Goal: Information Seeking & Learning: Find specific page/section

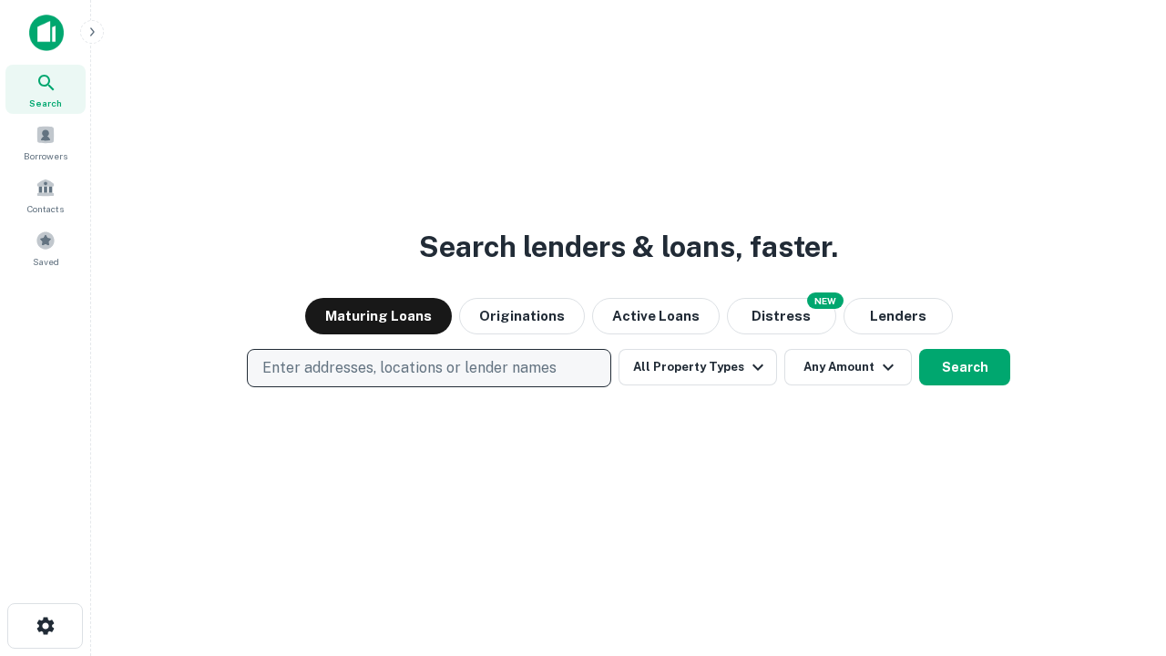
click at [428, 368] on p "Enter addresses, locations or lender names" at bounding box center [409, 368] width 294 height 22
type input "**********"
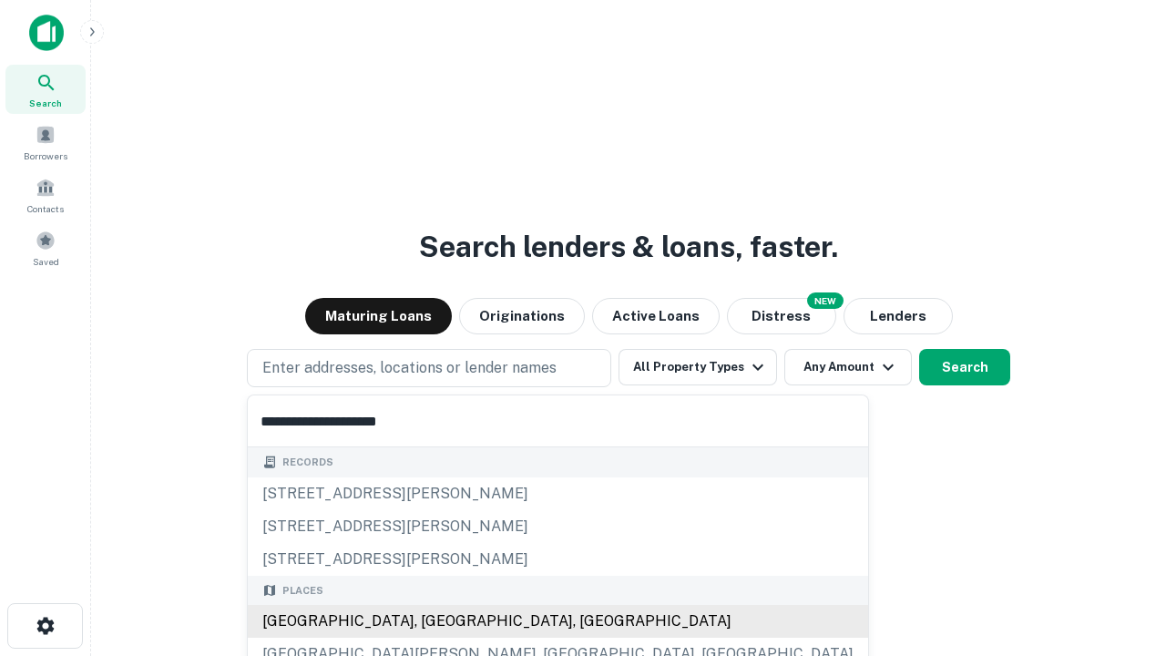
click at [435, 621] on div "[GEOGRAPHIC_DATA], [GEOGRAPHIC_DATA], [GEOGRAPHIC_DATA]" at bounding box center [558, 621] width 620 height 33
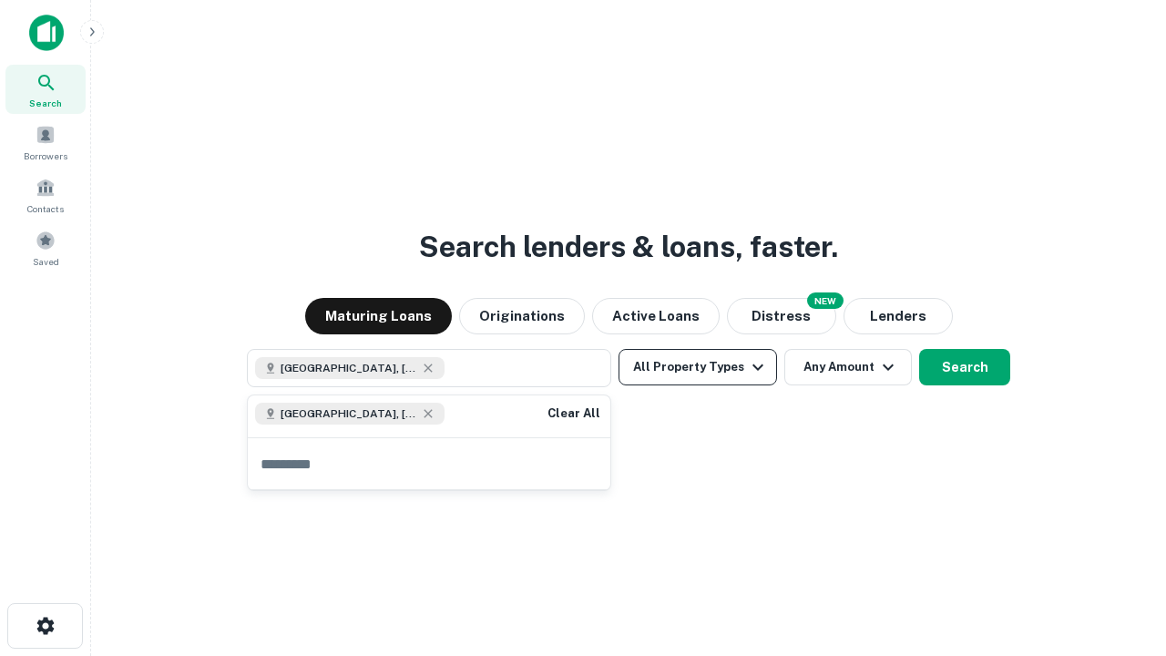
click at [698, 367] on button "All Property Types" at bounding box center [698, 367] width 159 height 36
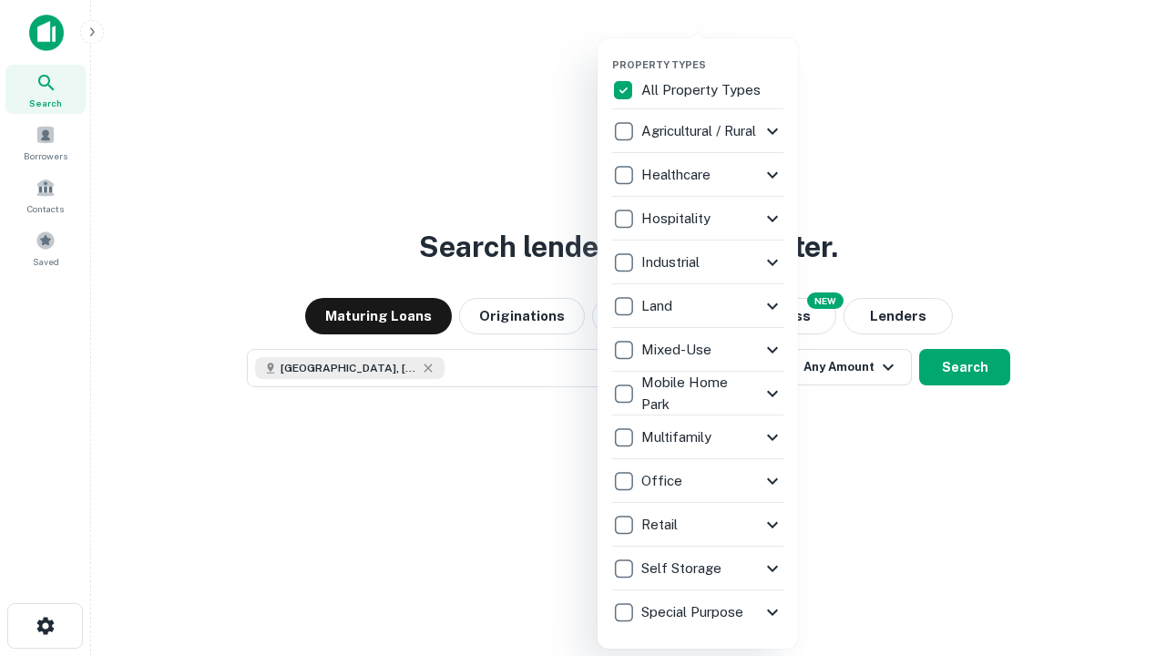
click at [712, 53] on button "button" at bounding box center [712, 53] width 200 height 1
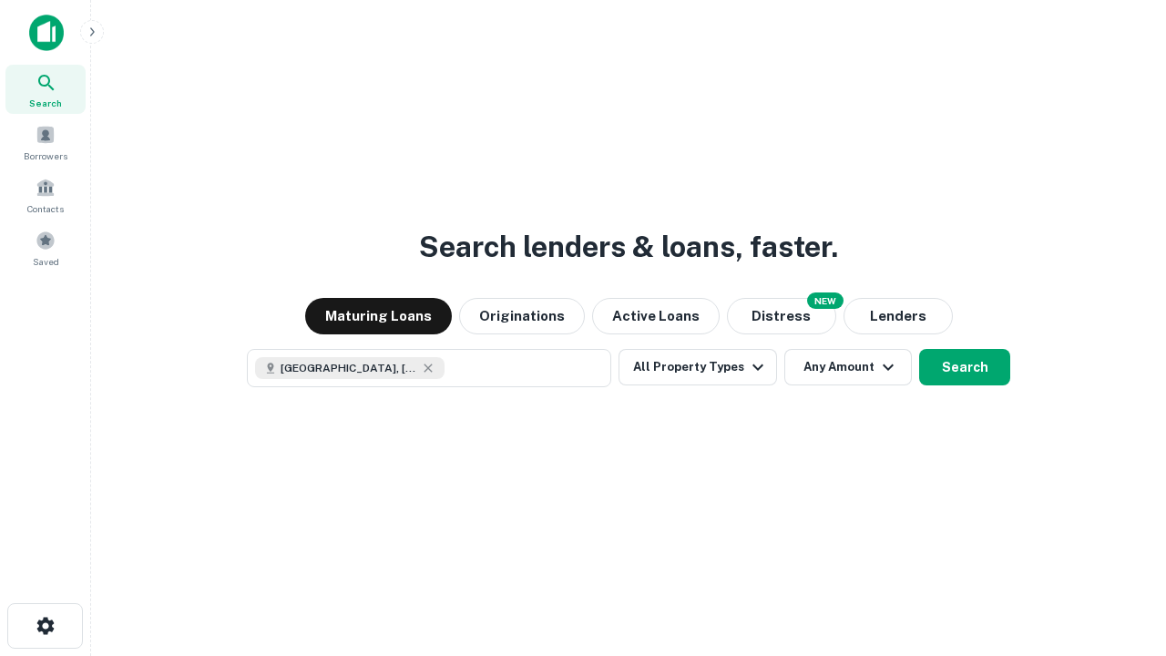
scroll to position [29, 0]
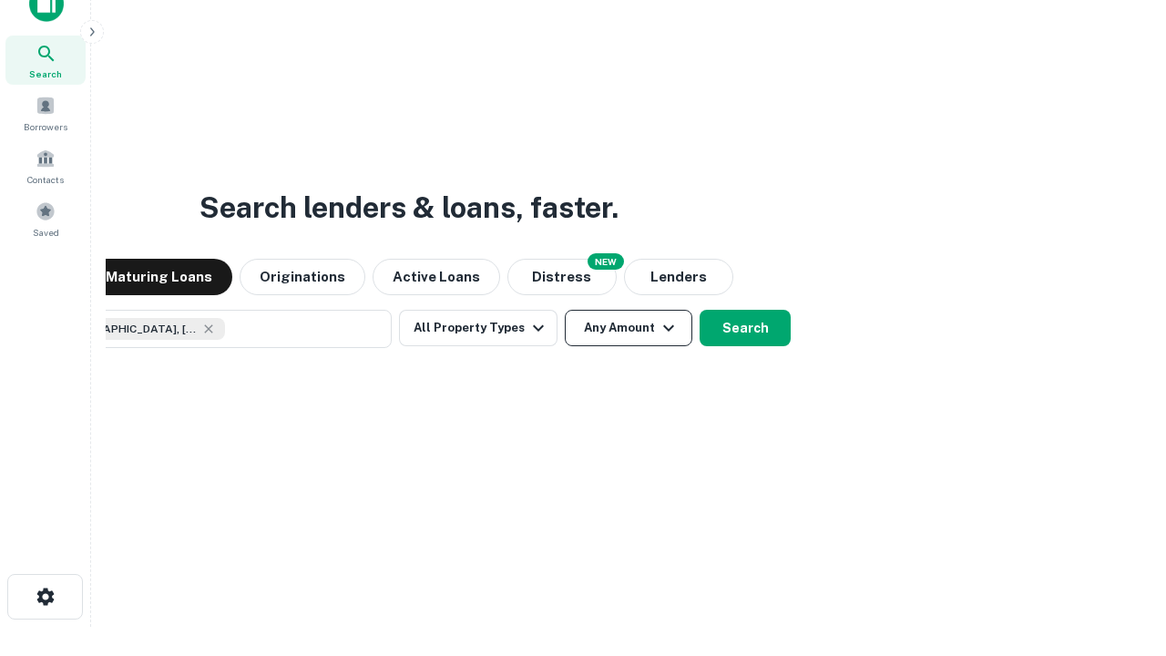
click at [565, 310] on button "Any Amount" at bounding box center [629, 328] width 128 height 36
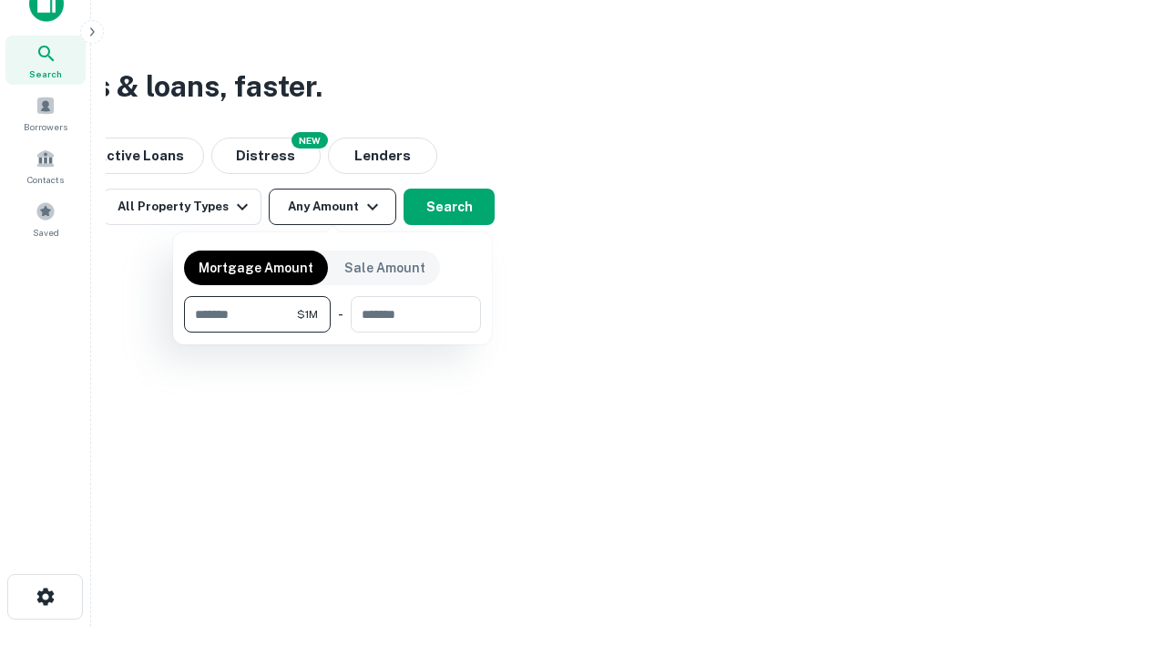
type input "*******"
click at [333, 333] on button "button" at bounding box center [332, 333] width 297 height 1
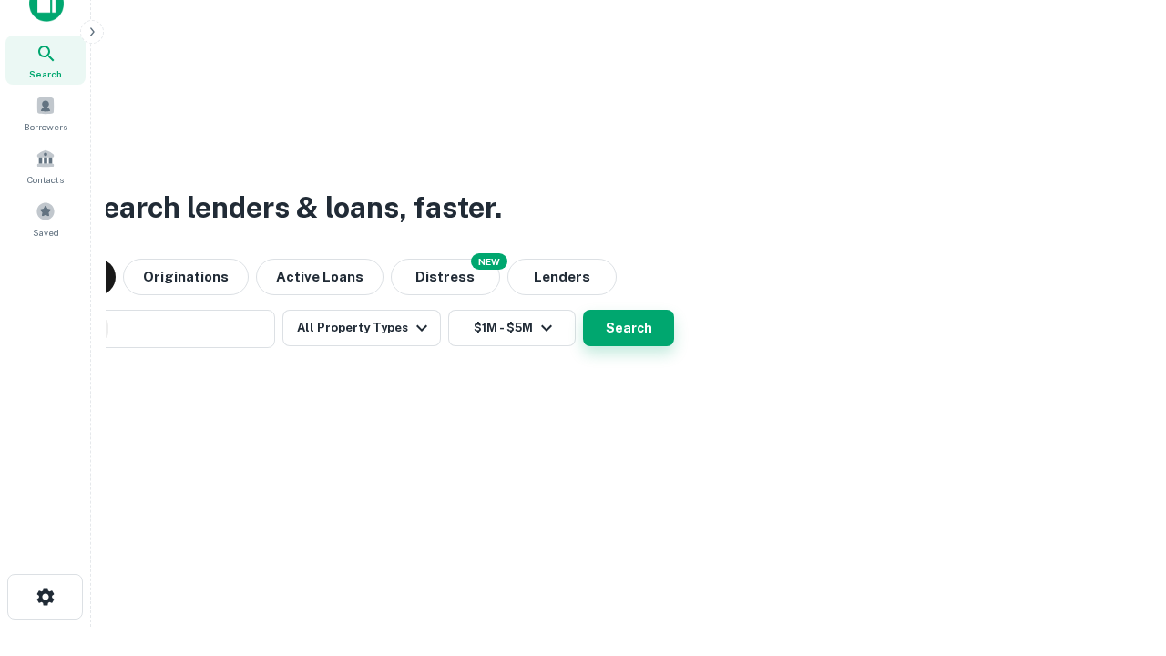
click at [583, 310] on button "Search" at bounding box center [628, 328] width 91 height 36
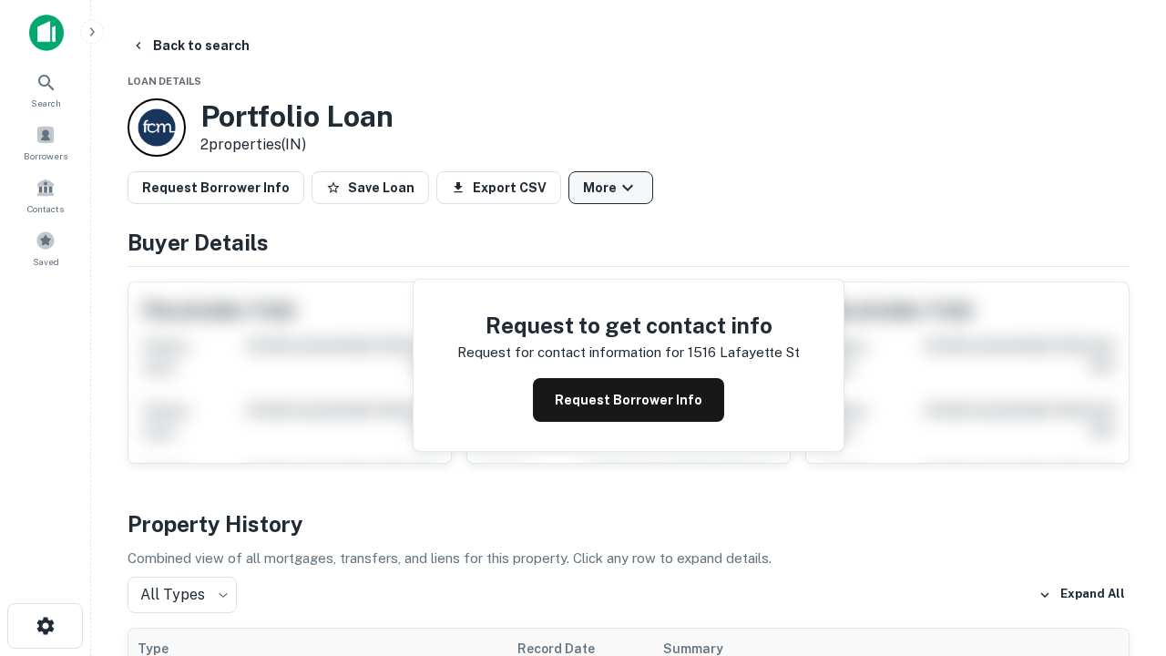
click at [610, 188] on button "More" at bounding box center [610, 187] width 85 height 33
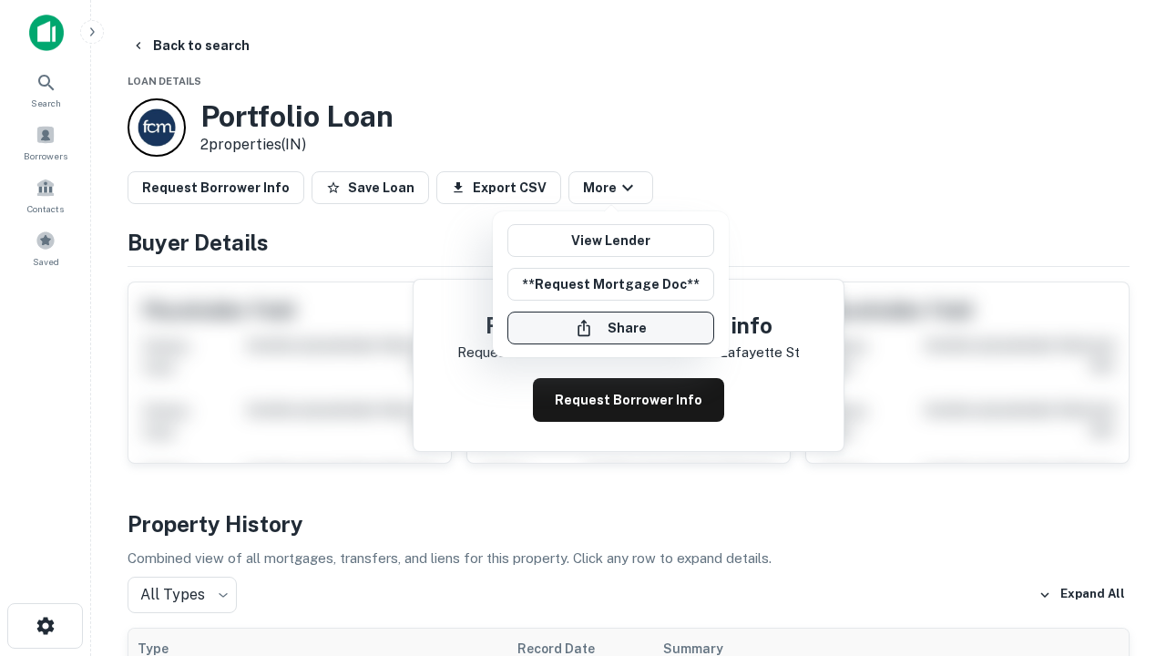
click at [610, 328] on button "Share" at bounding box center [610, 328] width 207 height 33
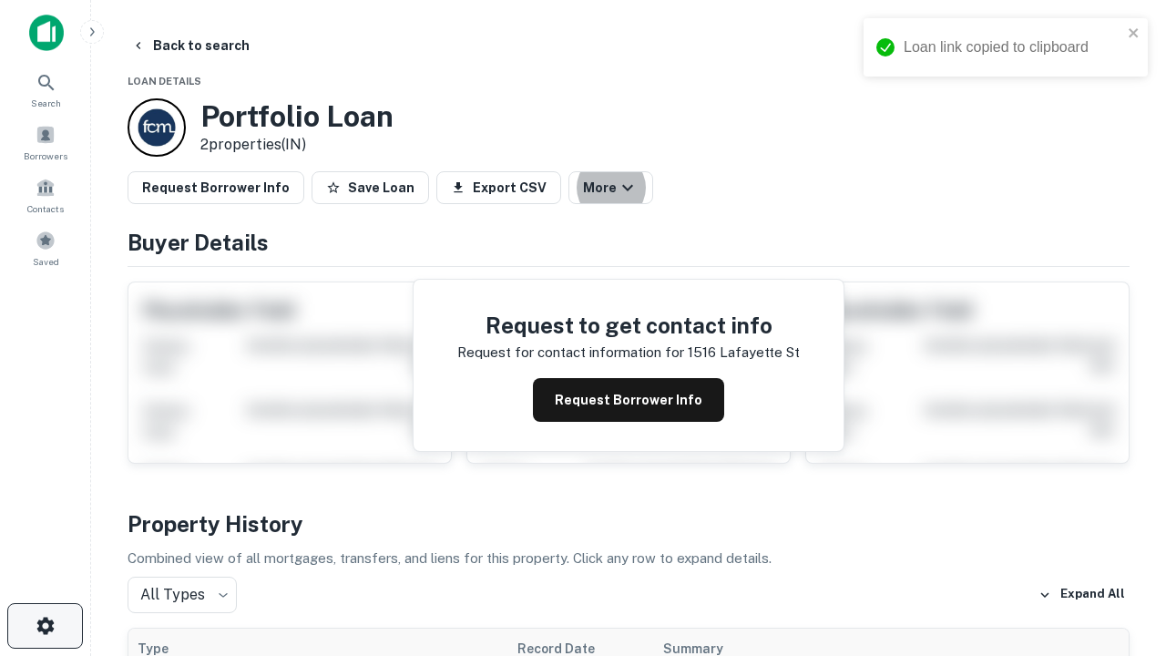
click at [45, 626] on icon "button" at bounding box center [46, 626] width 22 height 22
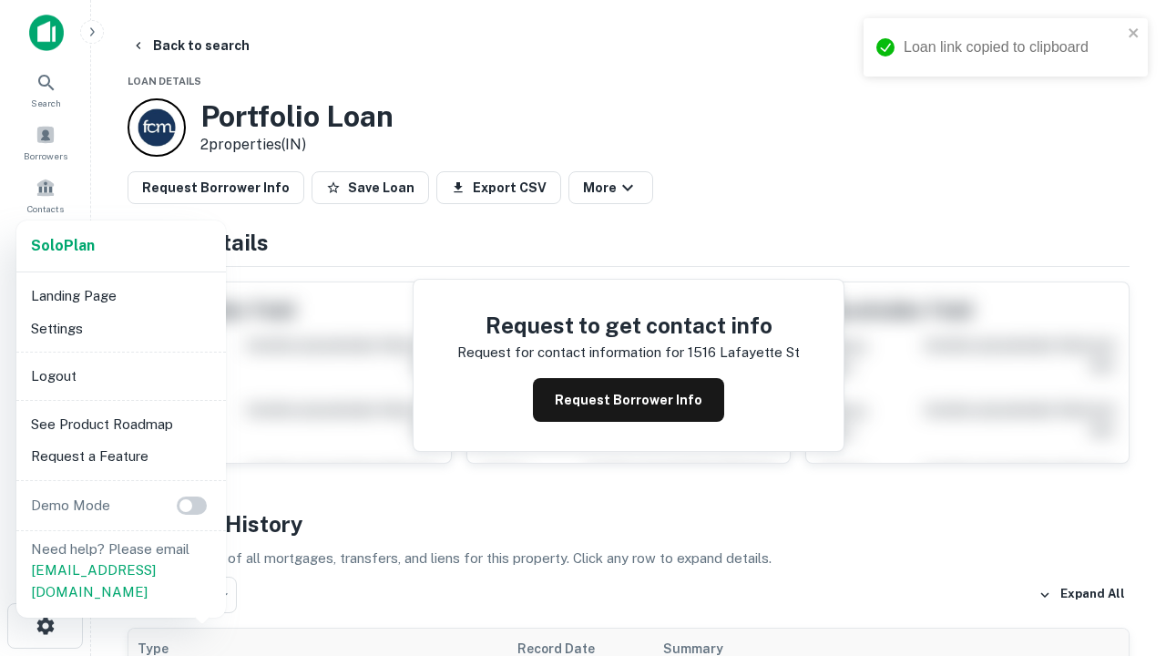
click at [120, 375] on li "Logout" at bounding box center [121, 376] width 195 height 33
